Goal: Transaction & Acquisition: Purchase product/service

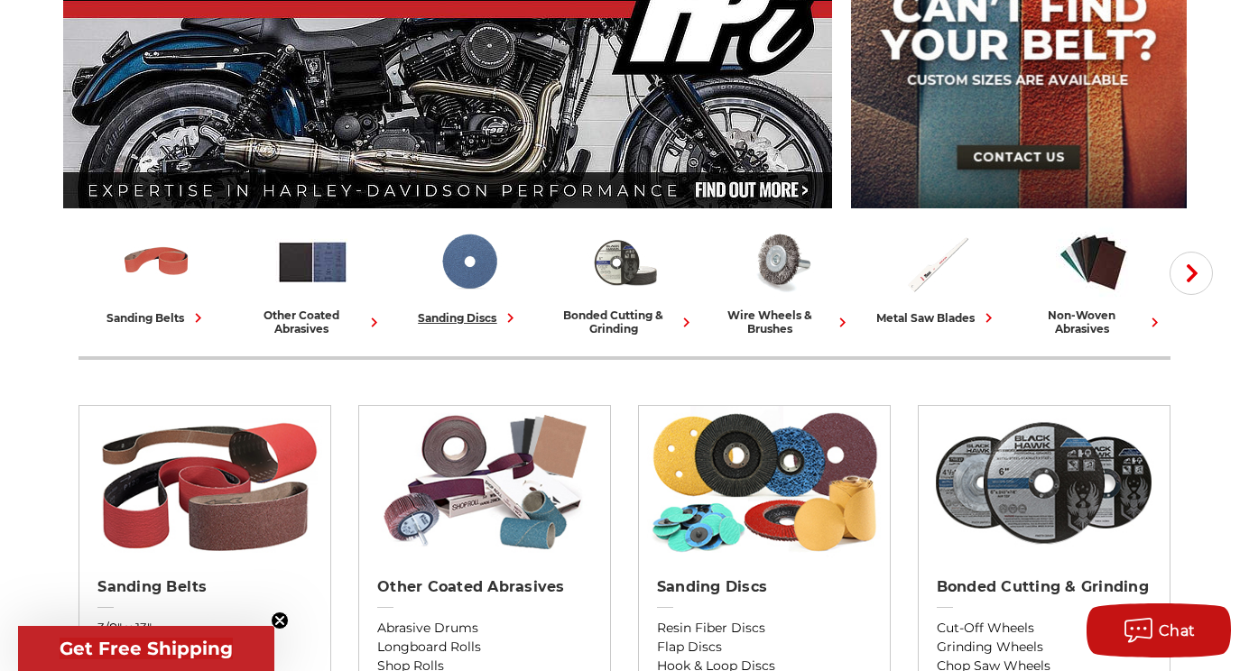
click at [476, 267] on img at bounding box center [468, 262] width 75 height 75
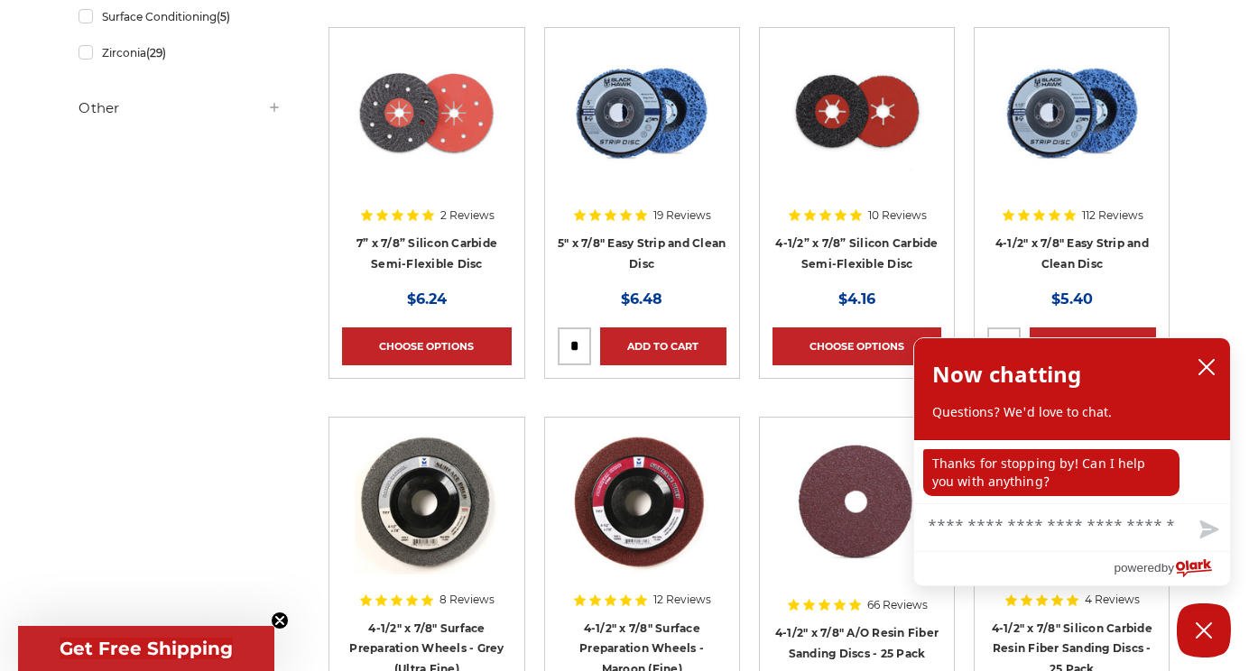
scroll to position [1167, 0]
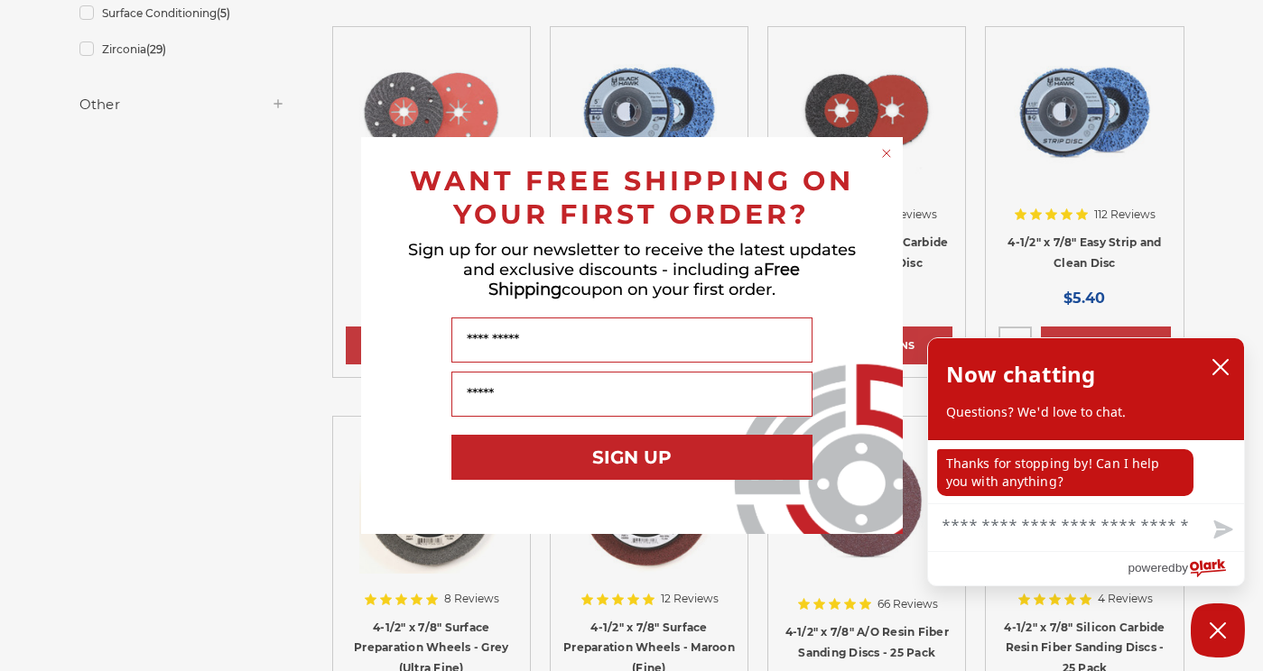
click at [885, 151] on circle "Close dialog" at bounding box center [885, 153] width 17 height 17
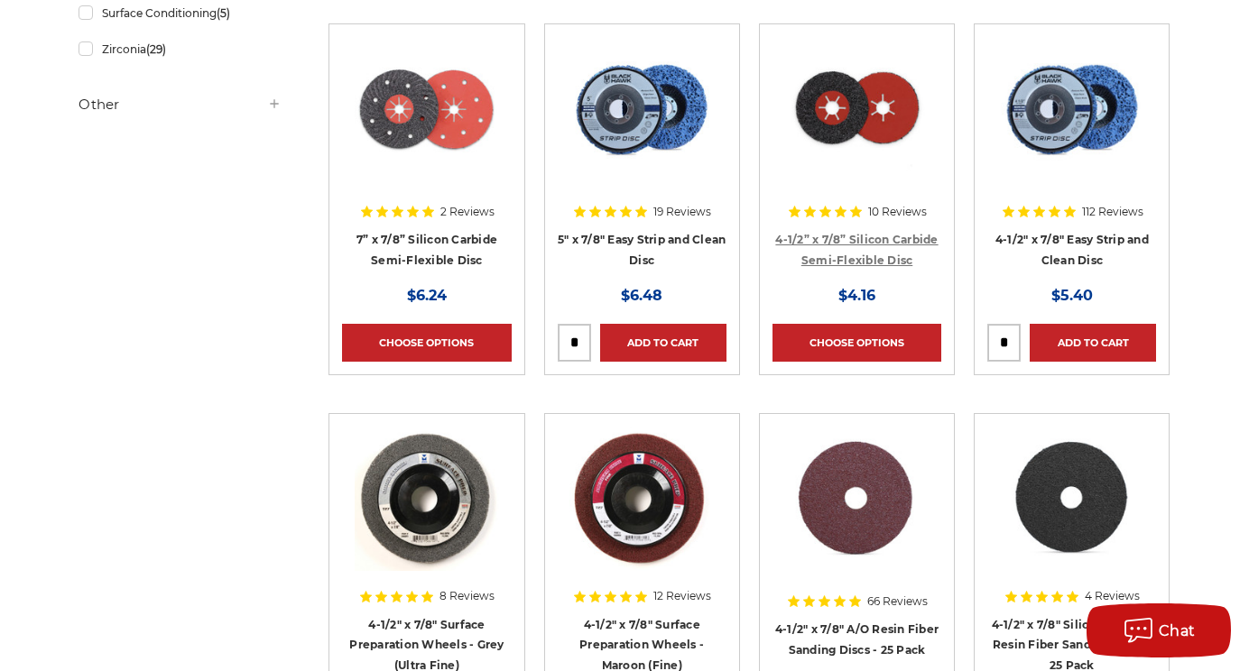
click at [847, 237] on link "4-1/2” x 7/8” Silicon Carbide Semi-Flexible Disc" at bounding box center [856, 250] width 162 height 34
